Goal: Task Accomplishment & Management: Use online tool/utility

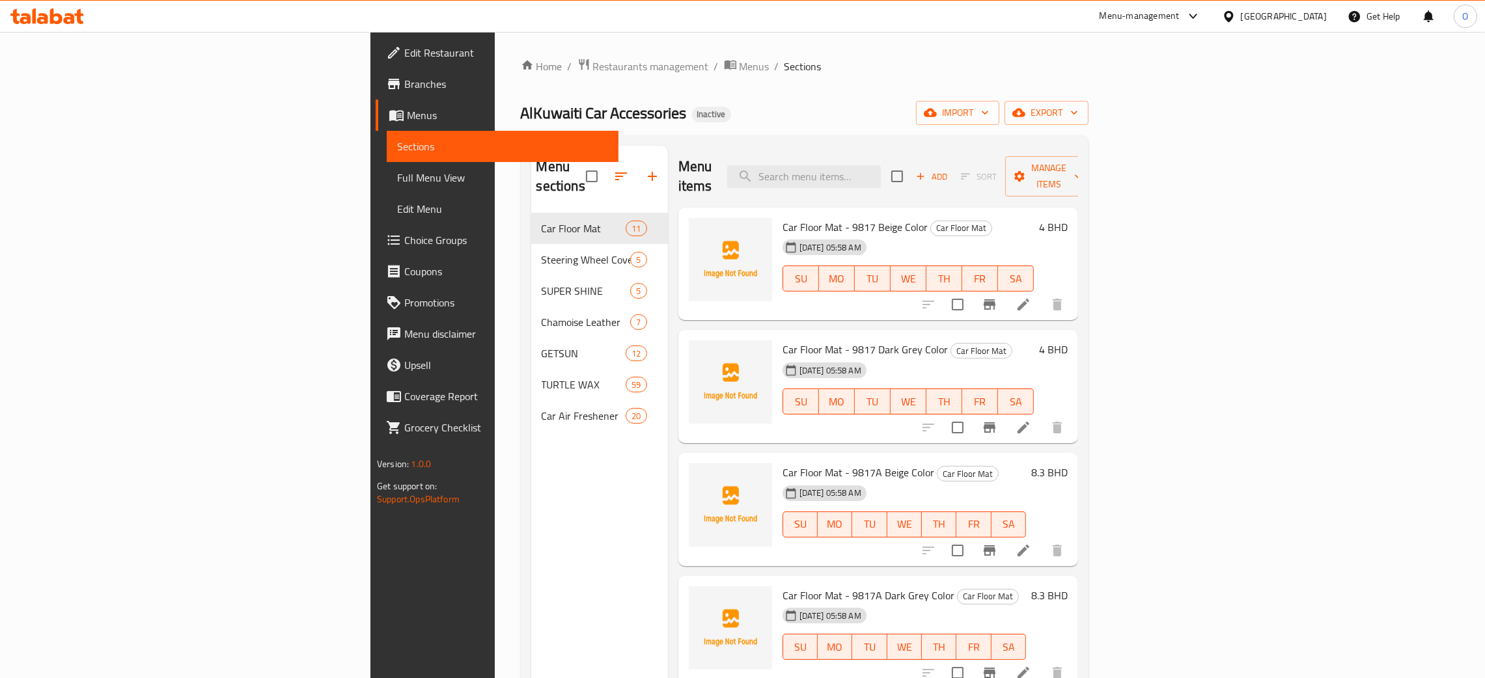
click at [397, 174] on span "Full Menu View" at bounding box center [502, 178] width 211 height 16
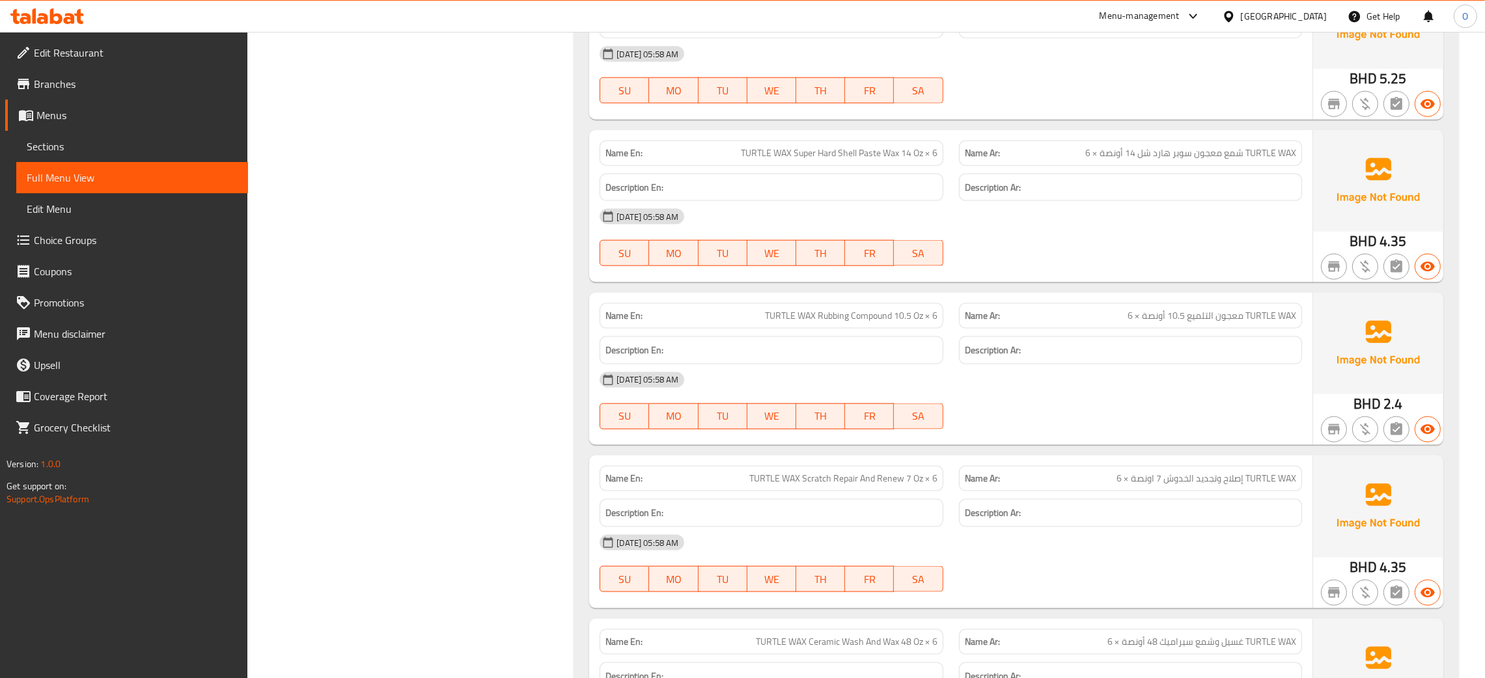
scroll to position [13138, 0]
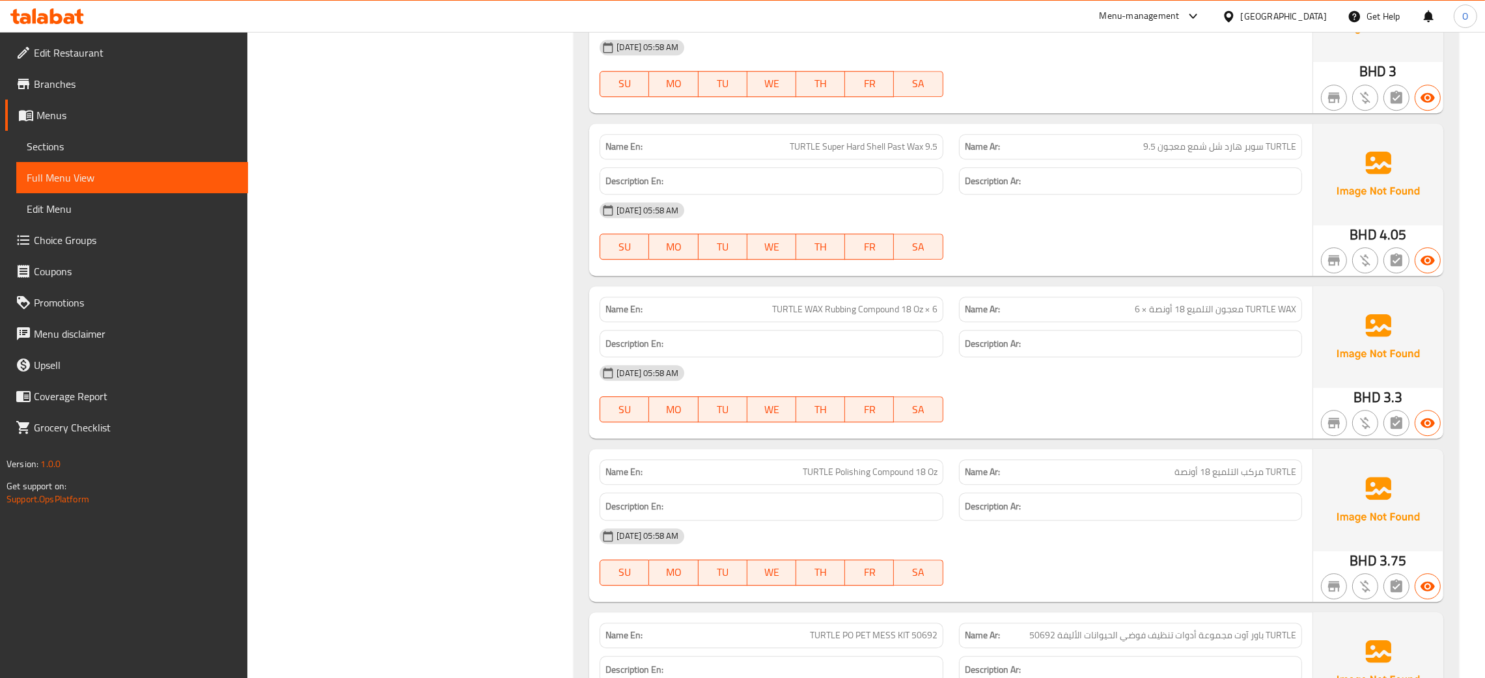
click at [884, 316] on span "TURTLE WAX Rubbing Compound 18 Oz × 6" at bounding box center [854, 310] width 165 height 14
copy span "TURTLE WAX Rubbing Compound 18 Oz × 6"
click at [875, 349] on div at bounding box center [875, 349] width 0 height 0
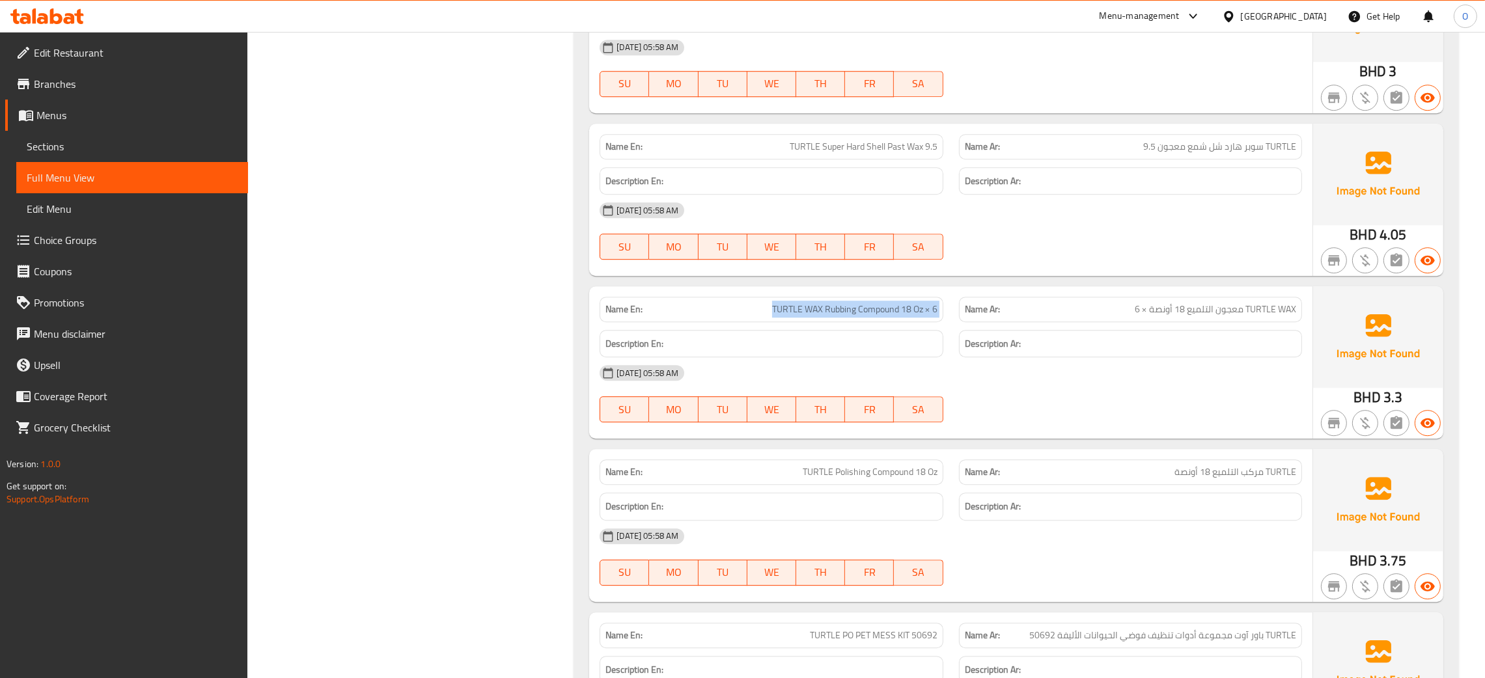
click at [819, 316] on span "TURTLE WAX Rubbing Compound 18 Oz × 6" at bounding box center [854, 310] width 165 height 14
drag, startPoint x: 823, startPoint y: 339, endPoint x: 937, endPoint y: 331, distance: 114.2
click at [937, 322] on div "Name En: TURTLE WAX Rubbing Compound 18 Oz × 6" at bounding box center [770, 309] width 343 height 25
copy span "Rubbing Compound 18 Oz × 6"
drag, startPoint x: 1243, startPoint y: 338, endPoint x: 1132, endPoint y: 339, distance: 110.7
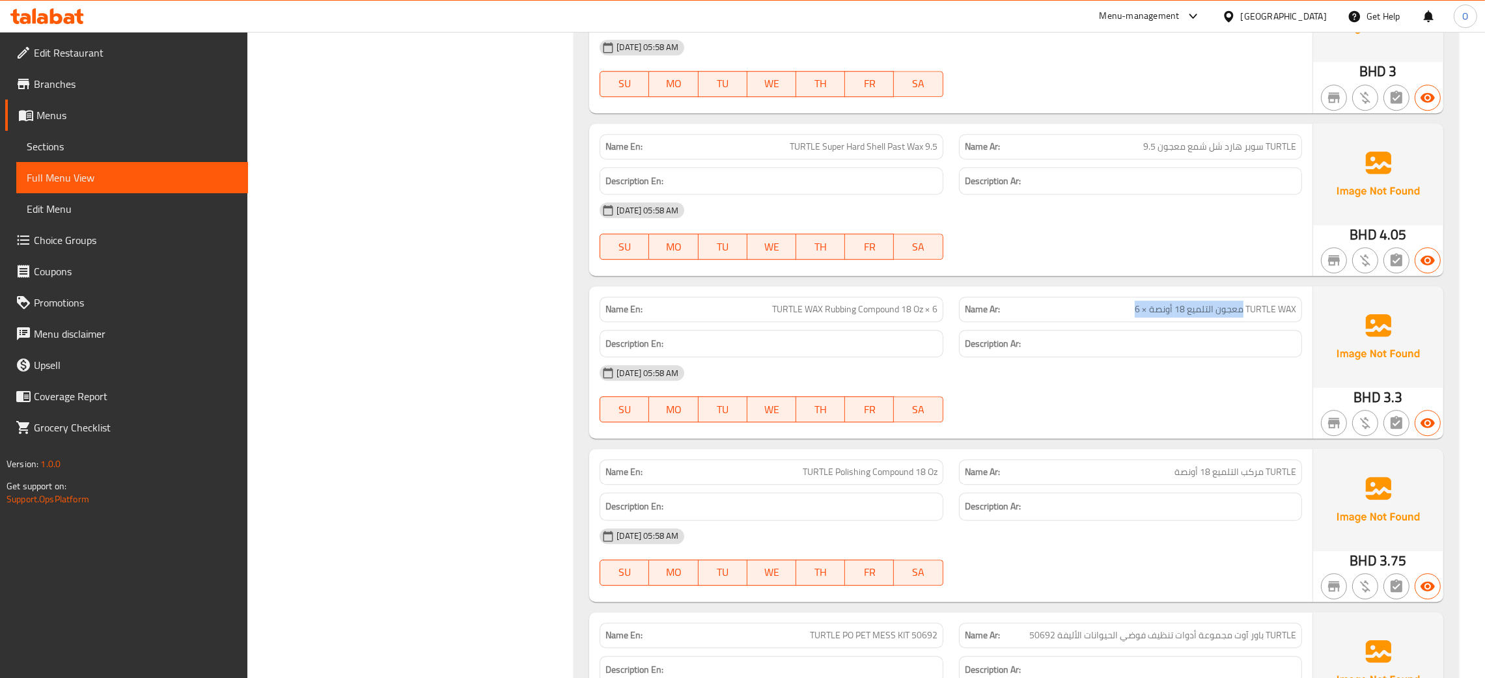
click at [1132, 316] on p "Name Ar: TURTLE WAX معجون التلميع 18 أونصة × 6" at bounding box center [1130, 310] width 331 height 14
copy span "معجون التلميع 18 أونصة × 6"
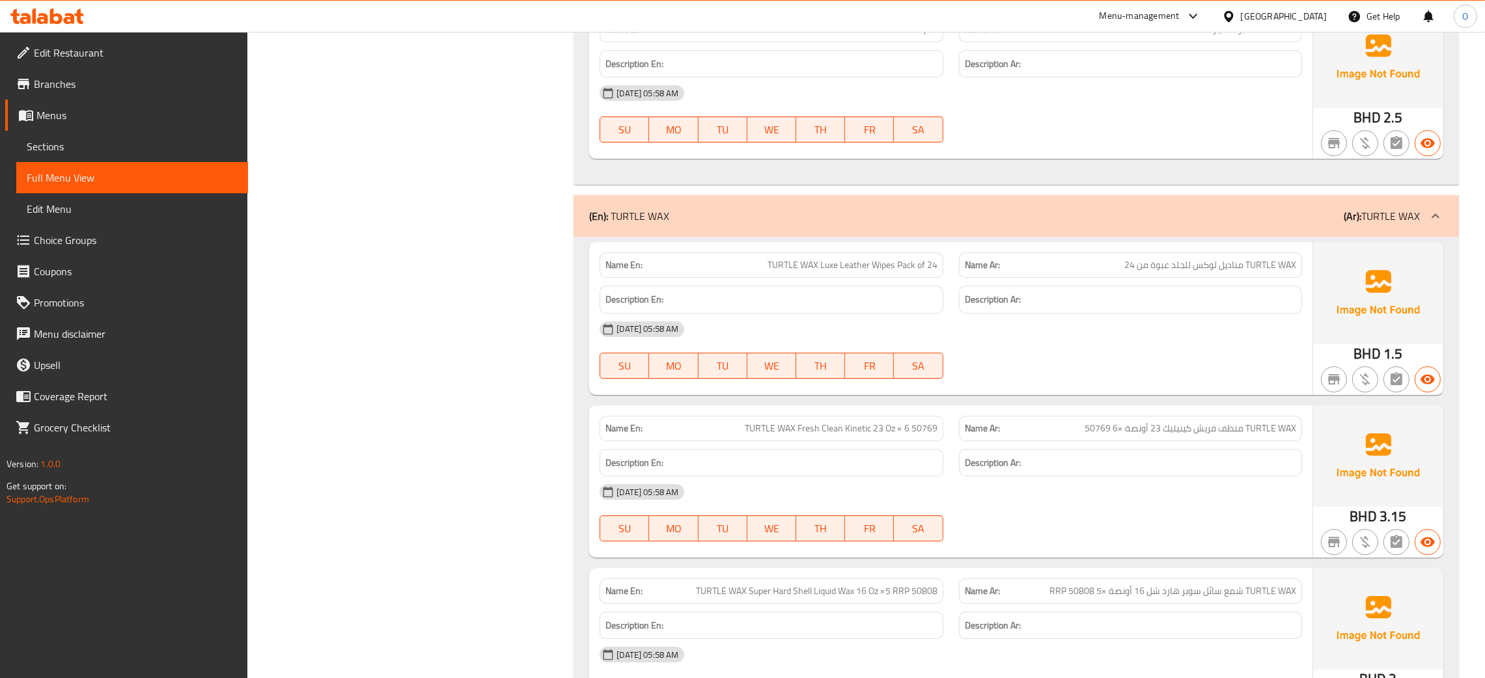
scroll to position [6309, 0]
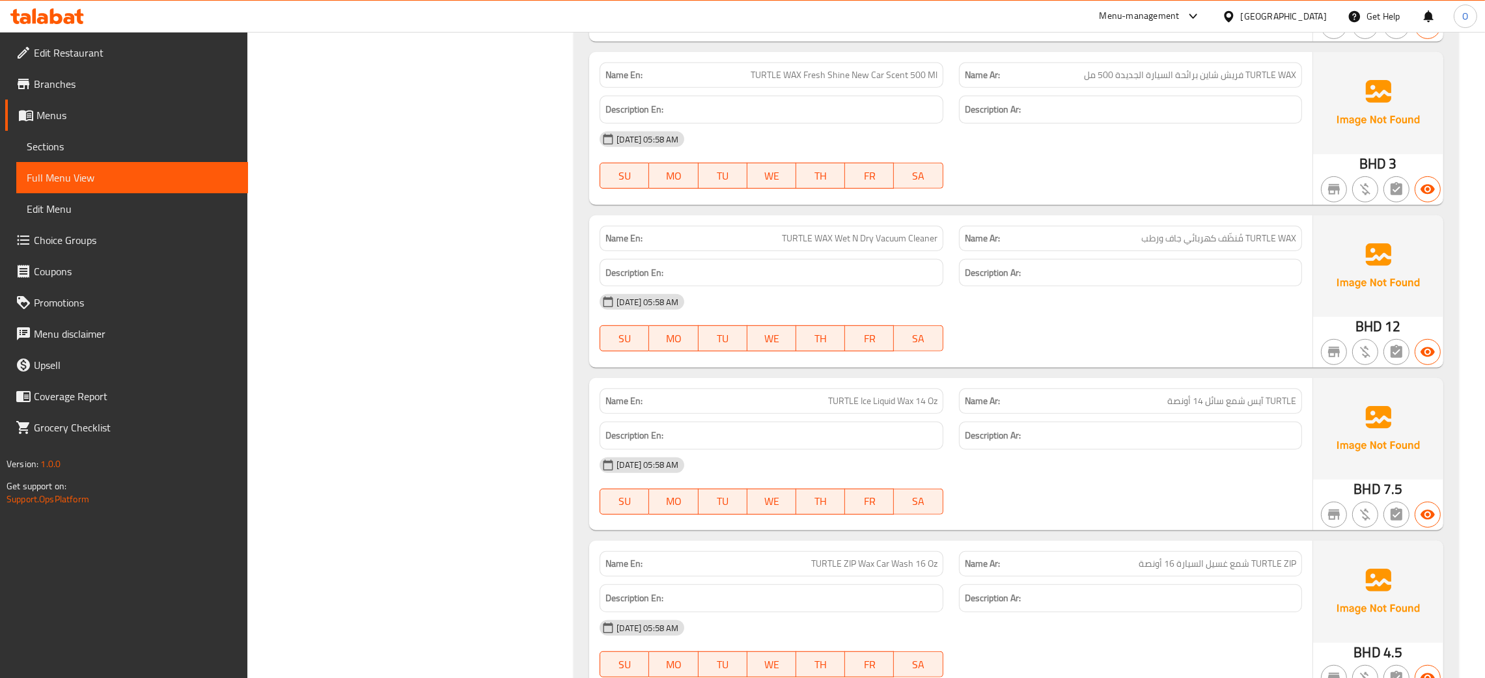
scroll to position [15607, 0]
